Goal: Information Seeking & Learning: Learn about a topic

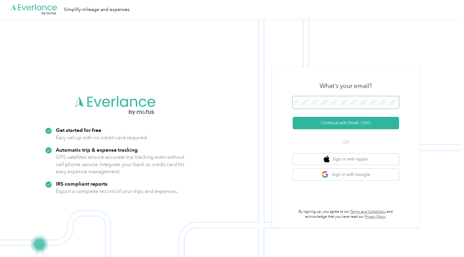
click at [324, 99] on span at bounding box center [346, 102] width 106 height 12
click at [350, 124] on button "Continue with Email / SSO" at bounding box center [346, 123] width 106 height 12
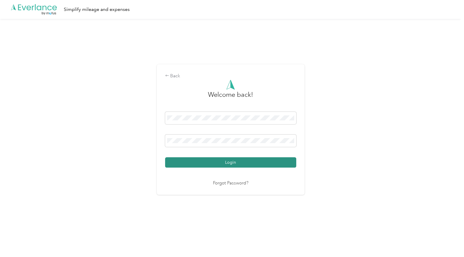
click at [224, 158] on button "Login" at bounding box center [230, 162] width 131 height 10
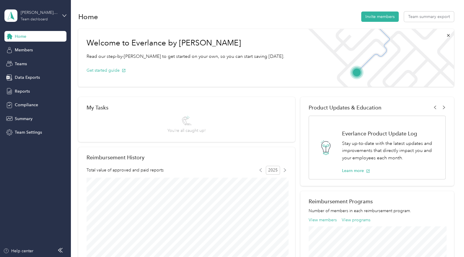
click at [42, 21] on div "Team dashboard" at bounding box center [34, 20] width 27 height 4
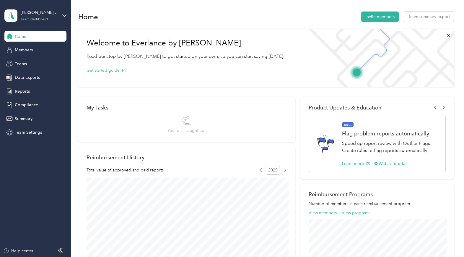
click at [50, 48] on div "Team dashboard" at bounding box center [67, 48] width 116 height 10
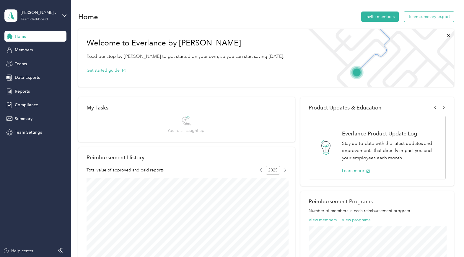
click at [421, 19] on button "Team summary export" at bounding box center [429, 17] width 50 height 10
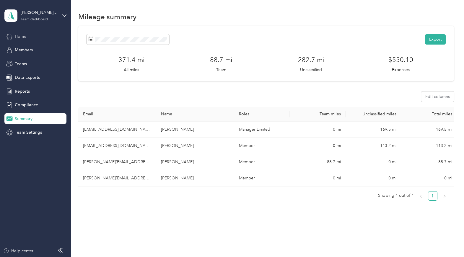
click at [36, 39] on div "Home" at bounding box center [35, 36] width 62 height 11
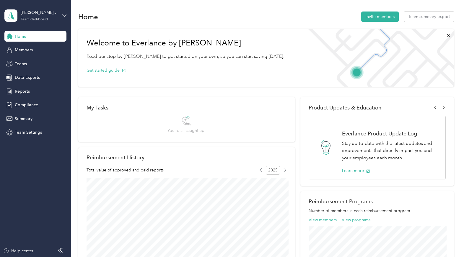
click at [64, 14] on icon at bounding box center [64, 16] width 4 height 4
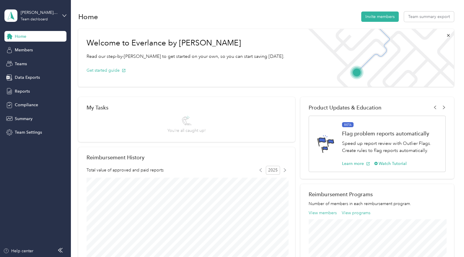
click at [48, 64] on div "Personal dashboard" at bounding box center [67, 60] width 116 height 10
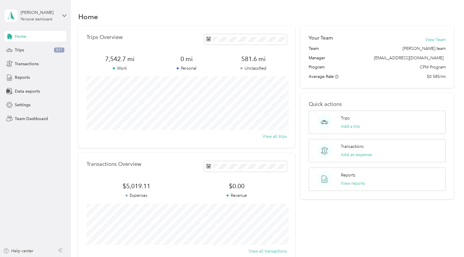
click at [313, 49] on span "Team" at bounding box center [314, 48] width 10 height 6
click at [27, 63] on span "Transactions" at bounding box center [27, 64] width 24 height 6
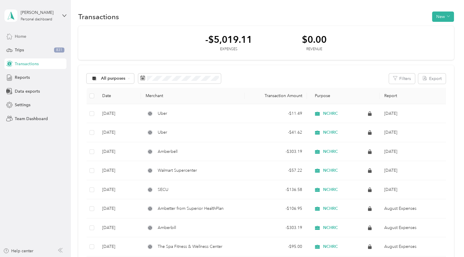
click at [27, 34] on div "Home" at bounding box center [35, 36] width 62 height 11
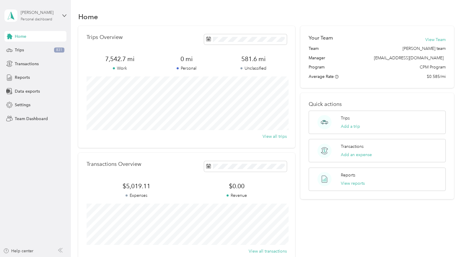
click at [39, 19] on div "Personal dashboard" at bounding box center [37, 20] width 32 height 4
click at [119, 23] on section "Home Trips Overview 7,542.7 mi Work 0 mi Personal 581.6 mi Unclassified View al…" at bounding box center [266, 136] width 376 height 253
click at [437, 40] on button "View Team" at bounding box center [435, 40] width 20 height 6
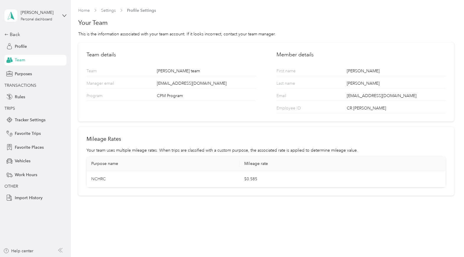
click at [94, 73] on p "Team" at bounding box center [109, 72] width 45 height 8
click at [142, 10] on span "Profile Settings" at bounding box center [141, 10] width 29 height 6
click at [90, 13] on span "Home" at bounding box center [84, 10] width 12 height 6
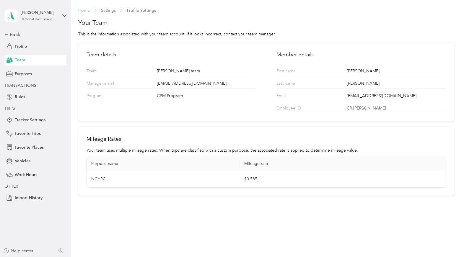
click at [85, 9] on link "Home" at bounding box center [84, 10] width 12 height 5
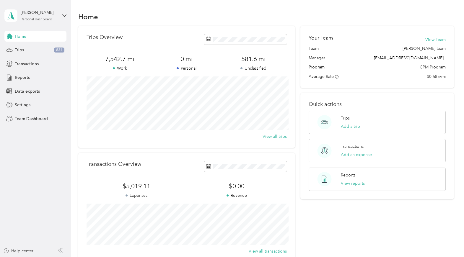
click at [318, 50] on span "Team" at bounding box center [314, 48] width 10 height 6
click at [316, 50] on span "Team" at bounding box center [314, 48] width 10 height 6
click at [33, 124] on aside "Charlton Roberson Personal dashboard Home Trips 831 Transactions Reports Data e…" at bounding box center [35, 128] width 71 height 257
click at [34, 120] on span "Team Dashboard" at bounding box center [31, 119] width 33 height 6
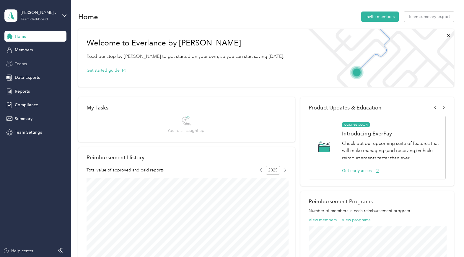
click at [30, 67] on div "Teams" at bounding box center [35, 63] width 62 height 11
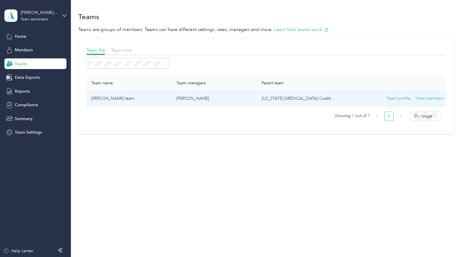
click at [105, 99] on td "[PERSON_NAME] team" at bounding box center [129, 99] width 85 height 16
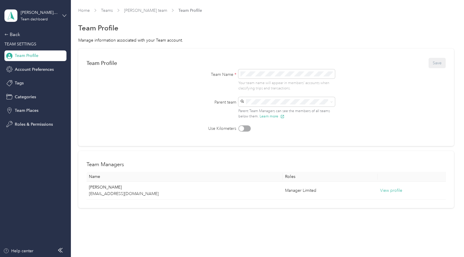
click at [64, 14] on icon at bounding box center [64, 16] width 4 height 4
click at [36, 50] on div "Team dashboard" at bounding box center [67, 47] width 116 height 10
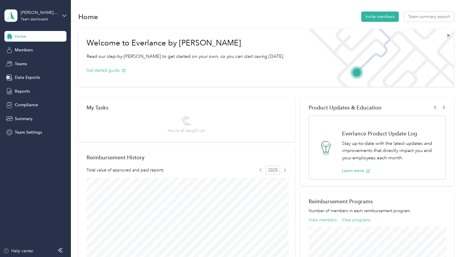
click at [174, 123] on div "You’re all caught up!" at bounding box center [187, 125] width 38 height 18
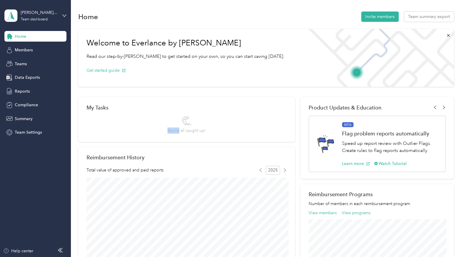
click at [167, 123] on div "You’re all caught up!" at bounding box center [187, 125] width 201 height 18
click at [186, 123] on icon at bounding box center [186, 121] width 9 height 10
click at [197, 136] on div "My Tasks You’re all caught up!" at bounding box center [186, 119] width 217 height 45
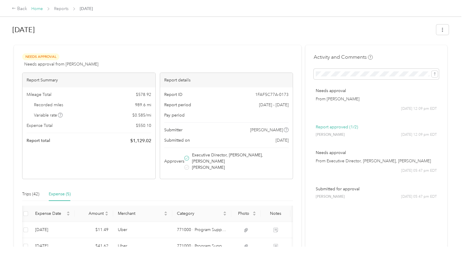
click at [39, 10] on link "Home" at bounding box center [37, 8] width 12 height 5
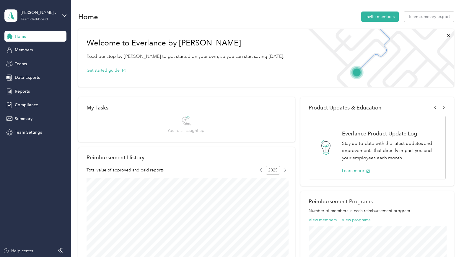
click at [61, 17] on div "[PERSON_NAME] team Team dashboard" at bounding box center [35, 15] width 62 height 21
click at [37, 48] on div "Team dashboard" at bounding box center [26, 48] width 32 height 6
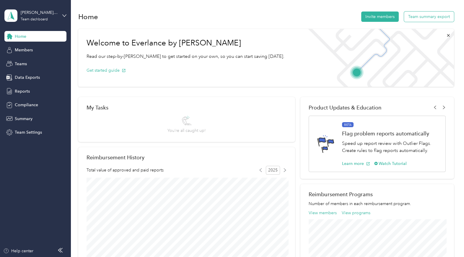
click at [430, 15] on button "Team summary export" at bounding box center [429, 17] width 50 height 10
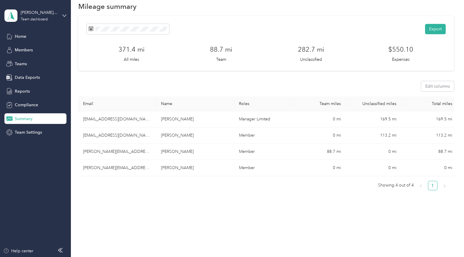
scroll to position [11, 0]
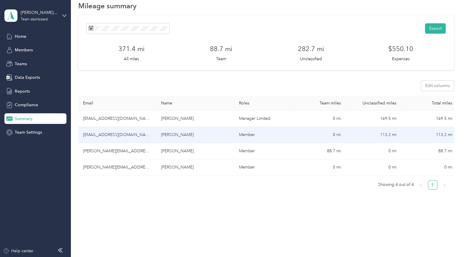
click at [109, 138] on td "[EMAIL_ADDRESS][DOMAIN_NAME]" at bounding box center [117, 135] width 78 height 16
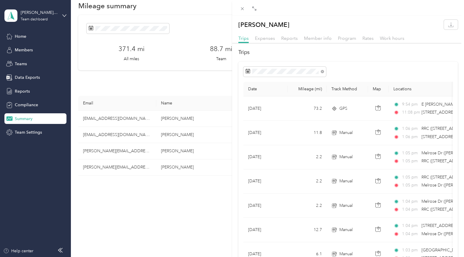
click at [113, 152] on div "Shaymarie [PERSON_NAME] Trips Expenses Reports Member info Program Rates Work h…" at bounding box center [232, 128] width 464 height 257
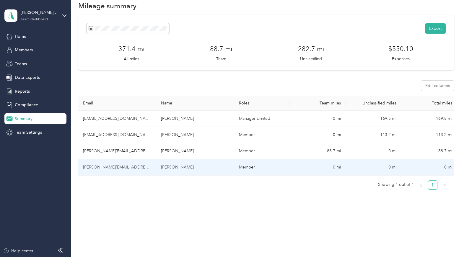
click at [106, 170] on td "[PERSON_NAME][EMAIL_ADDRESS][DOMAIN_NAME]" at bounding box center [117, 168] width 78 height 16
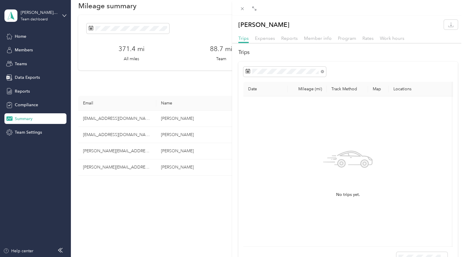
click at [106, 167] on div "[PERSON_NAME] Trips Expenses Reports Member info Program Rates Work hours Trips…" at bounding box center [232, 128] width 464 height 257
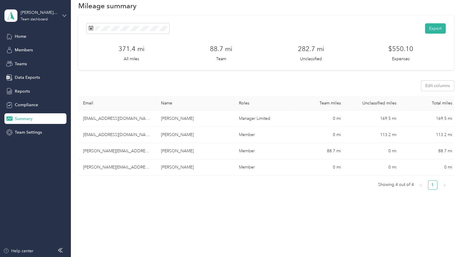
click at [64, 16] on icon at bounding box center [64, 16] width 4 height 4
click at [40, 49] on div "Team dashboard" at bounding box center [67, 48] width 116 height 10
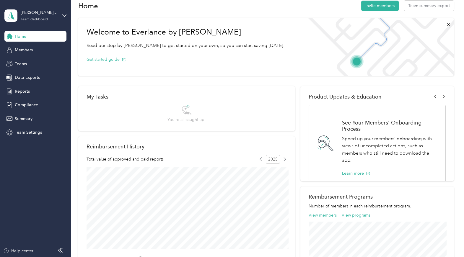
click at [189, 114] on icon at bounding box center [186, 110] width 9 height 10
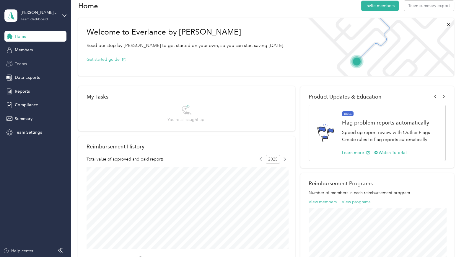
click at [23, 66] on span "Teams" at bounding box center [21, 64] width 12 height 6
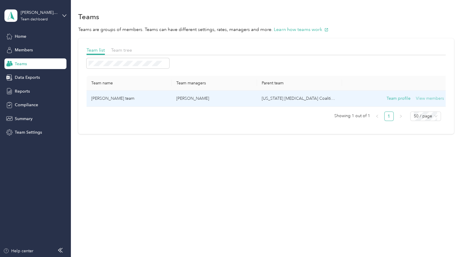
click at [421, 98] on button "View members" at bounding box center [430, 98] width 28 height 6
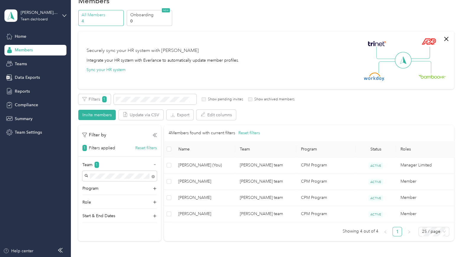
scroll to position [16, 0]
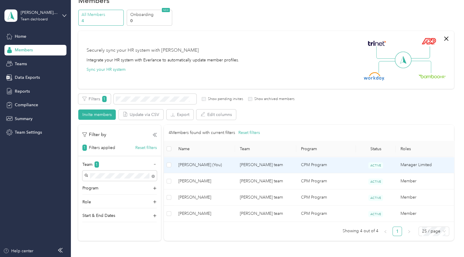
click at [200, 166] on span "[PERSON_NAME] (You)" at bounding box center [204, 165] width 52 height 6
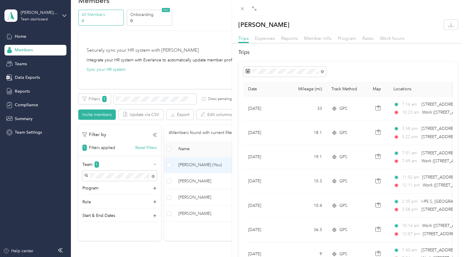
click at [192, 79] on div "[PERSON_NAME] Trips Expenses Reports Member info Program Rates Work hours Trips…" at bounding box center [232, 128] width 464 height 257
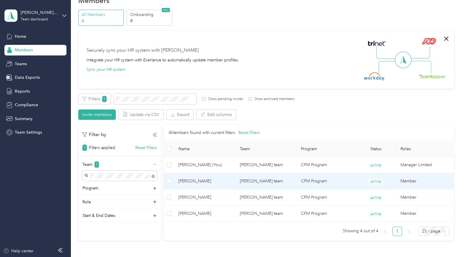
click at [211, 183] on span "[PERSON_NAME]" at bounding box center [204, 181] width 52 height 6
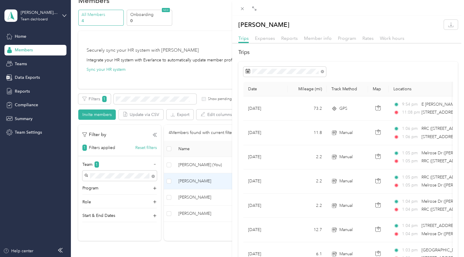
click at [187, 214] on div "Shaymarie [PERSON_NAME] Trips Expenses Reports Member info Program Rates Work h…" at bounding box center [232, 128] width 464 height 257
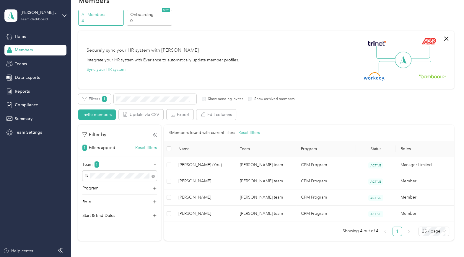
click at [247, 30] on div "All Members 4 Onboarding 0 NEW Securely sync your HR system with Everlance Inte…" at bounding box center [266, 128] width 376 height 237
click at [33, 93] on div "Reports" at bounding box center [35, 91] width 62 height 11
